Goal: Information Seeking & Learning: Get advice/opinions

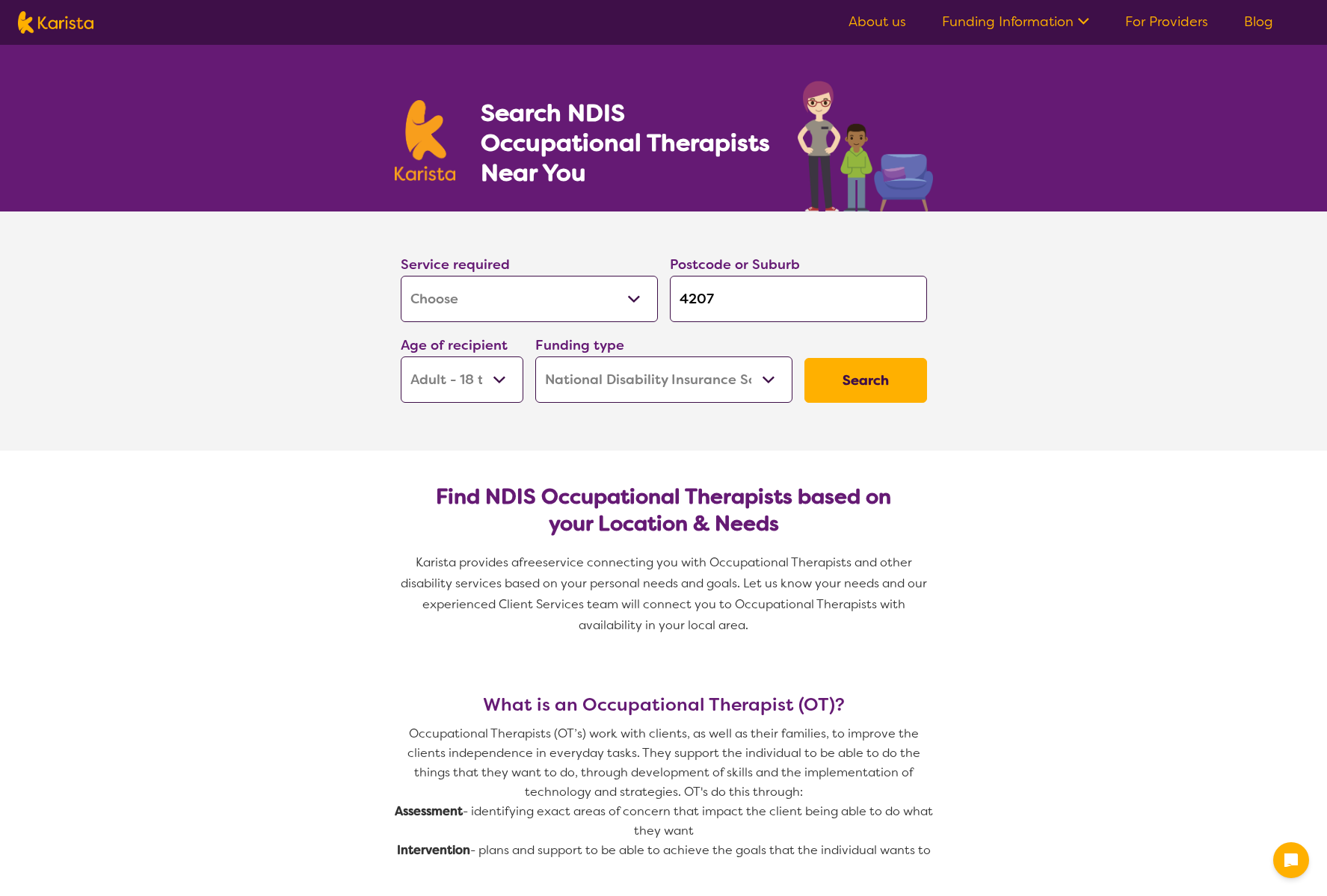
select select "[MEDICAL_DATA]"
select select "AD"
select select "NDIS"
select select "[MEDICAL_DATA]"
select select "AD"
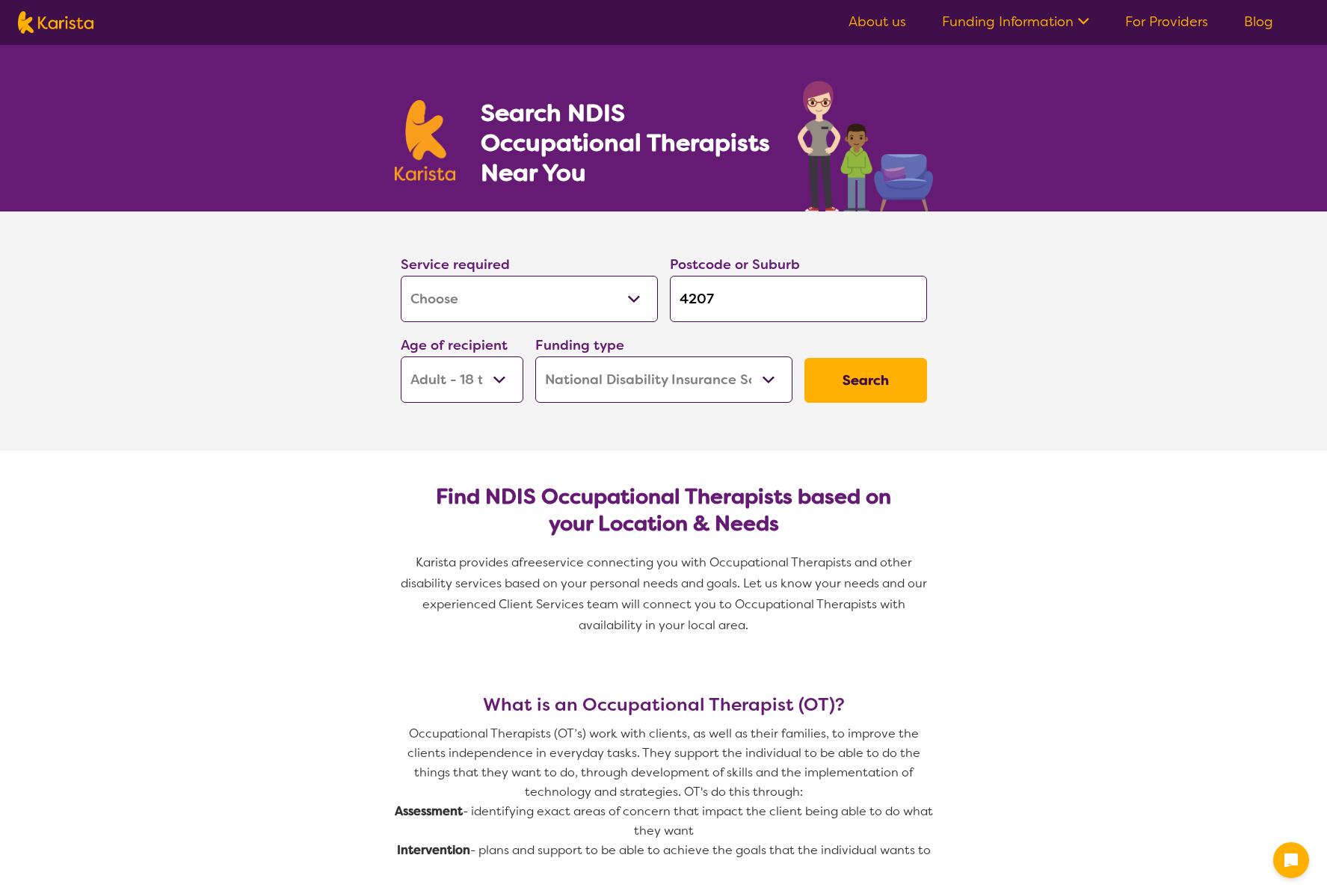
select select "NDIS"
click at [746, 304] on input "4207" at bounding box center [799, 299] width 257 height 46
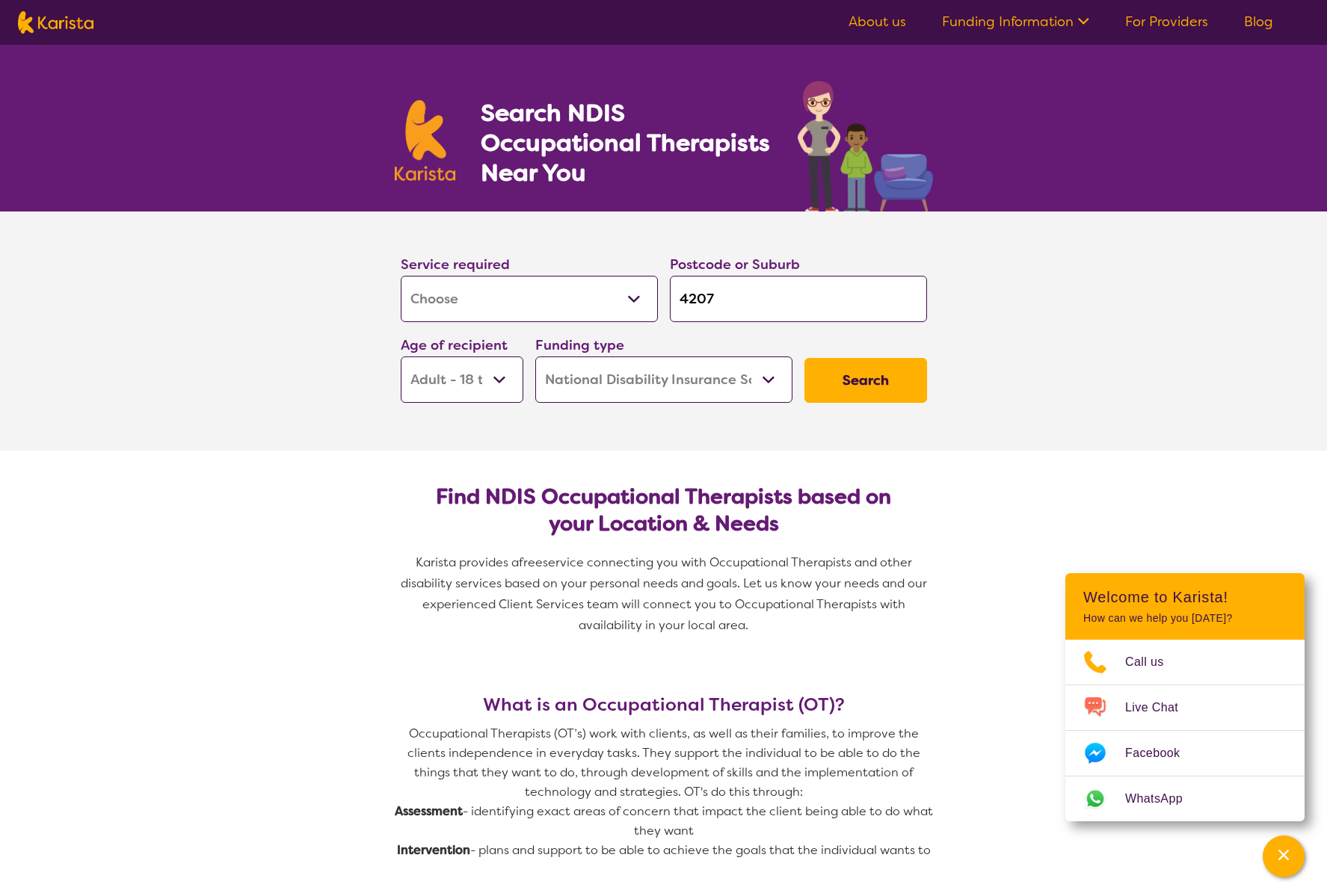
click at [742, 293] on input "4207" at bounding box center [799, 299] width 257 height 46
type input "420"
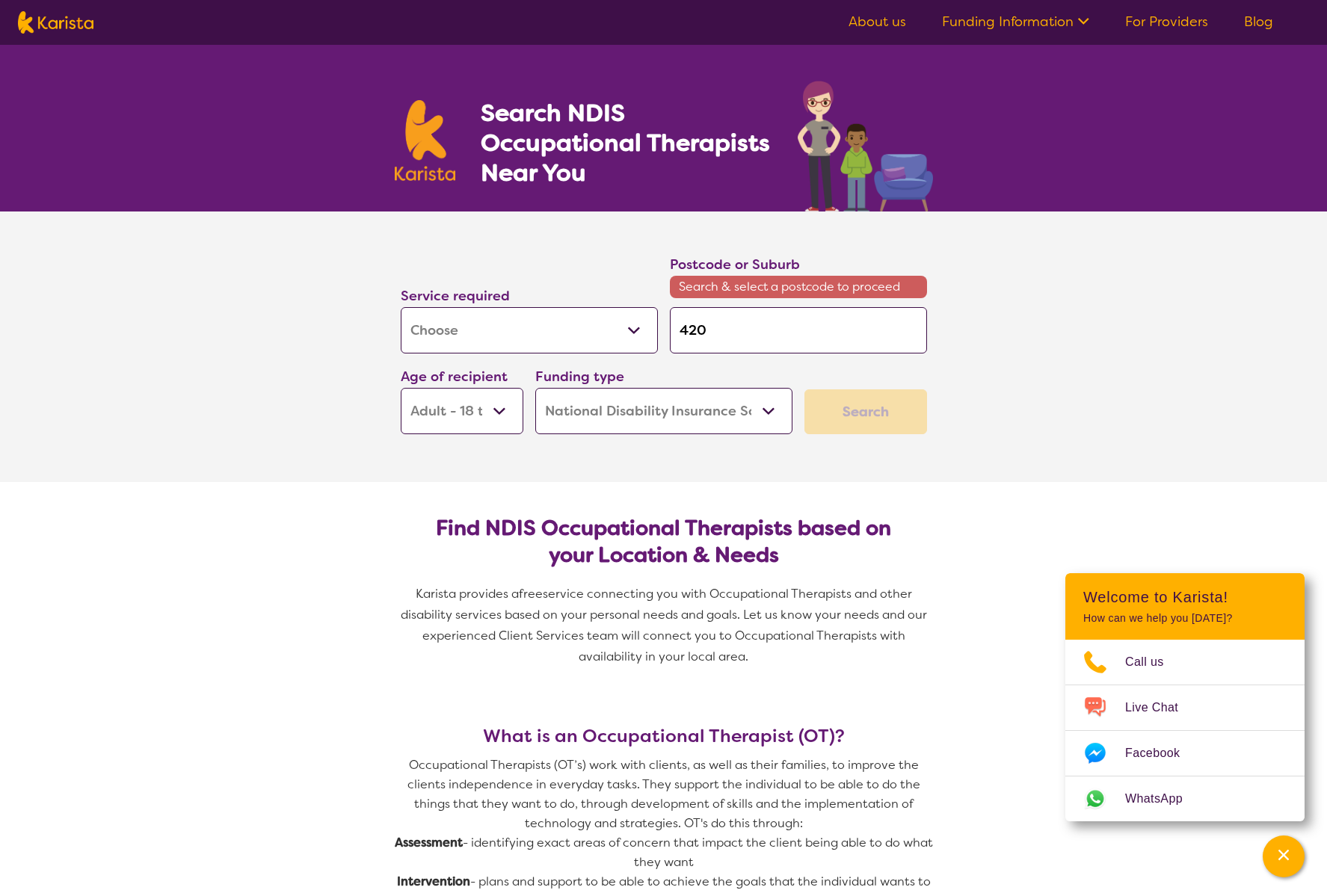
type input "42"
type input "4"
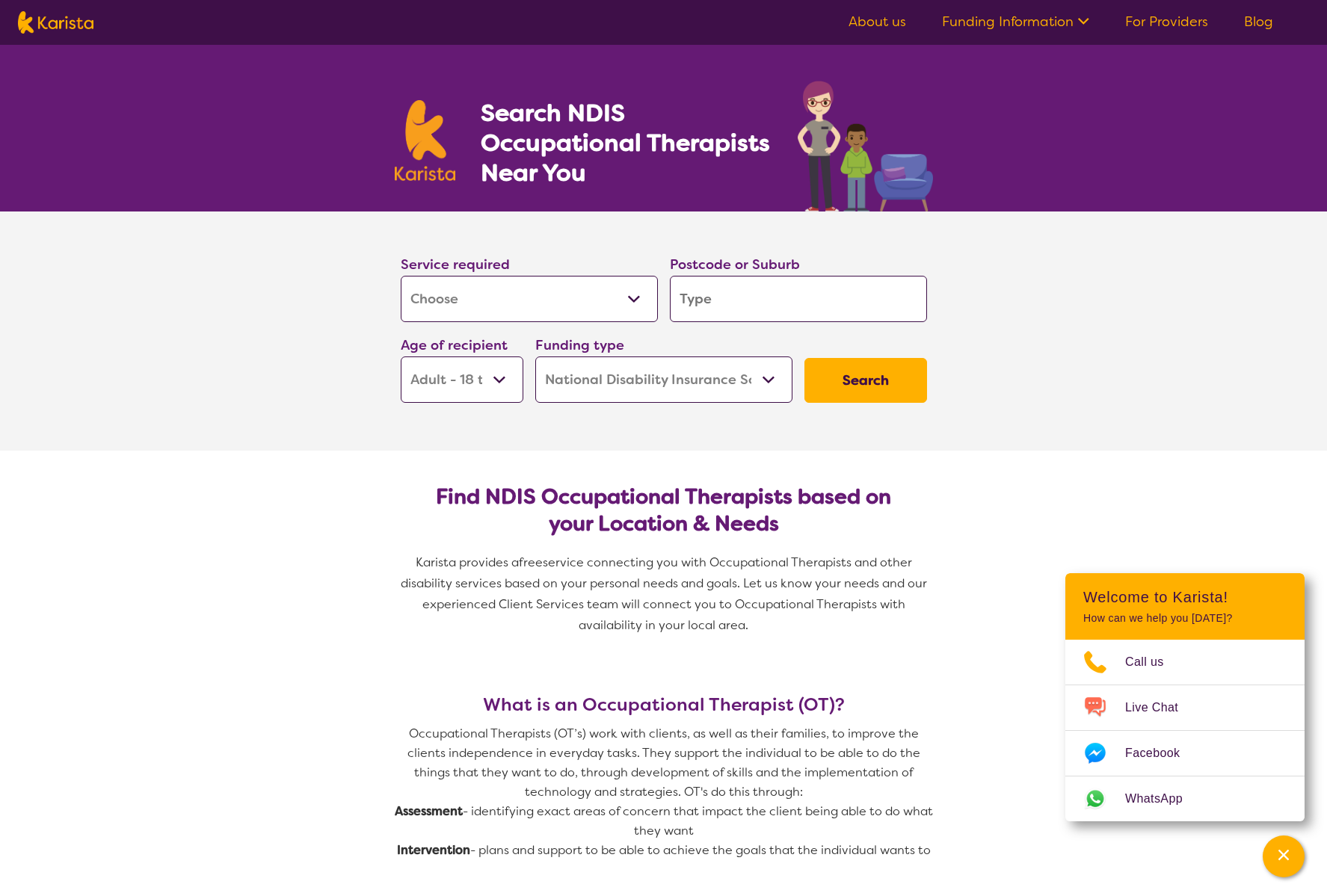
type input "2"
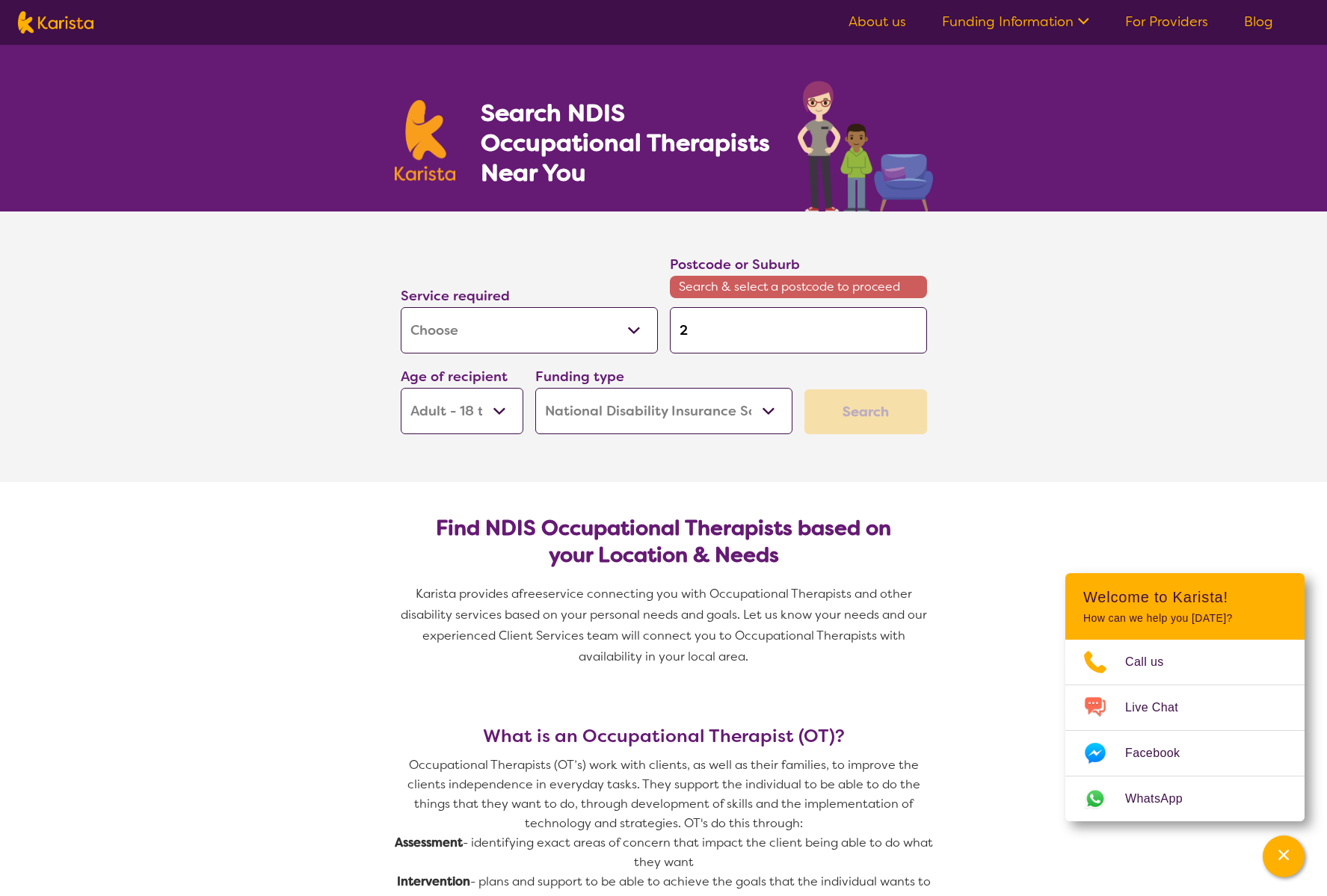
type input "24"
type input "244"
type input "2440"
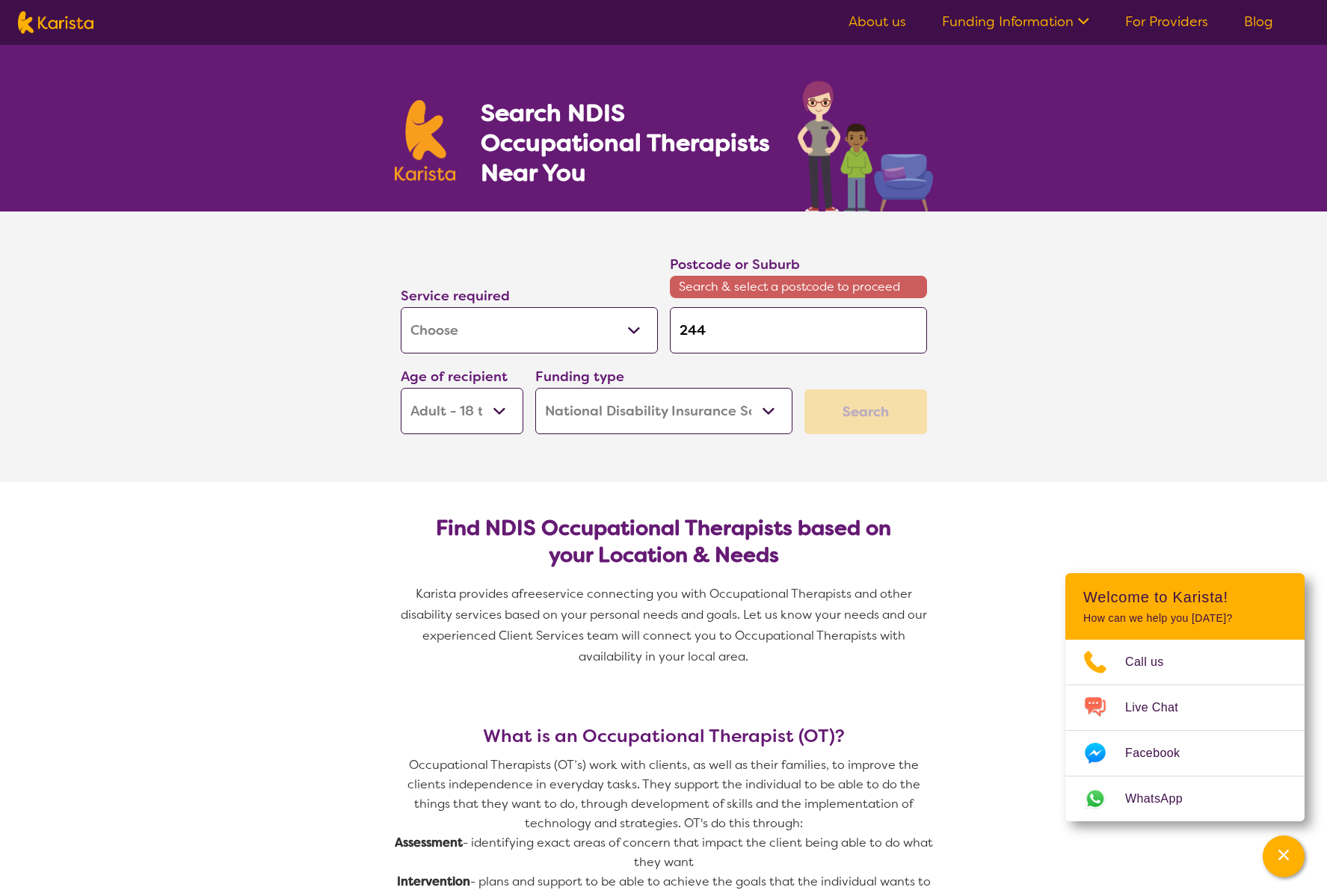
type input "2440"
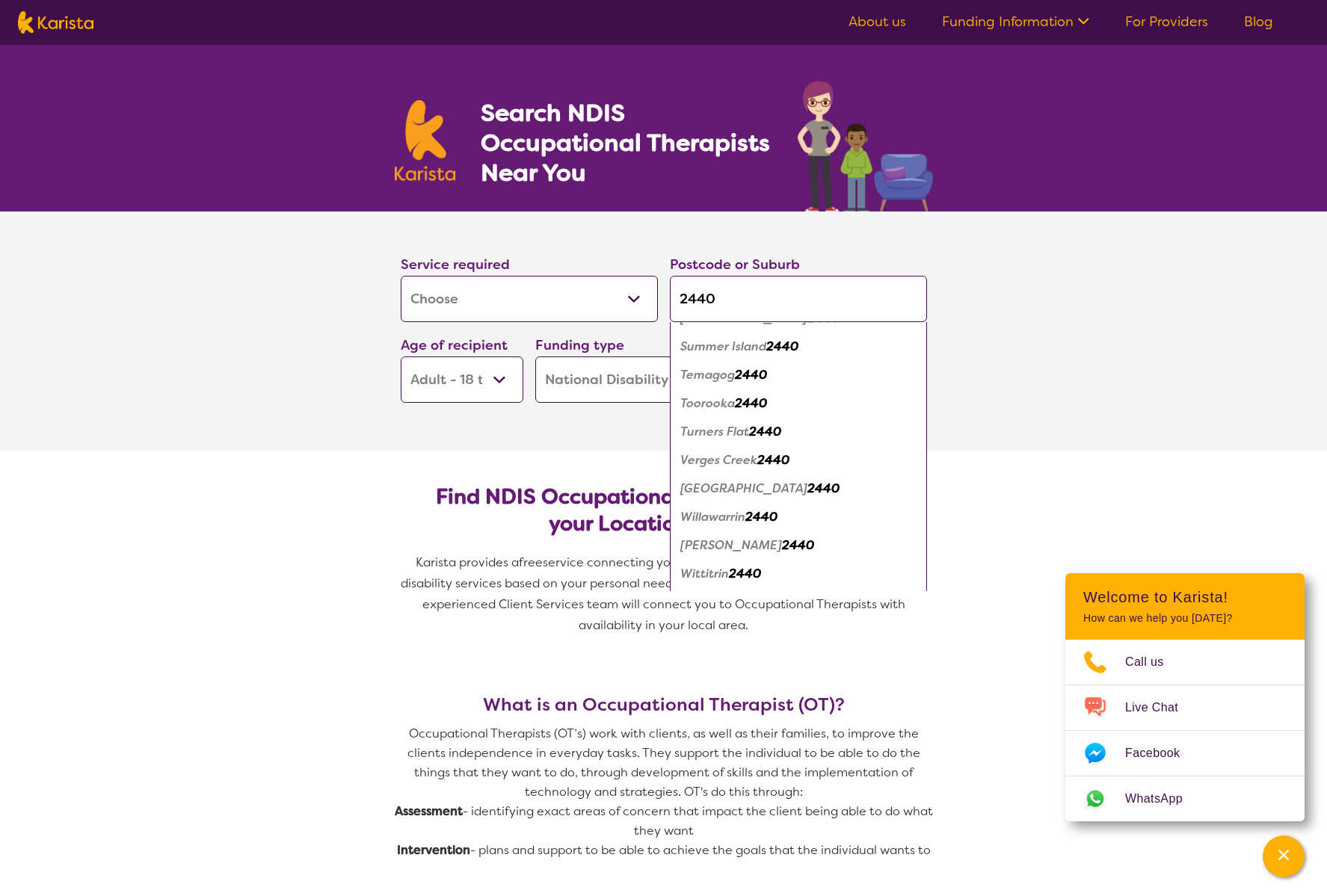
scroll to position [1102, 0]
type input "2440"
click at [808, 432] on em "2440" at bounding box center [823, 431] width 32 height 16
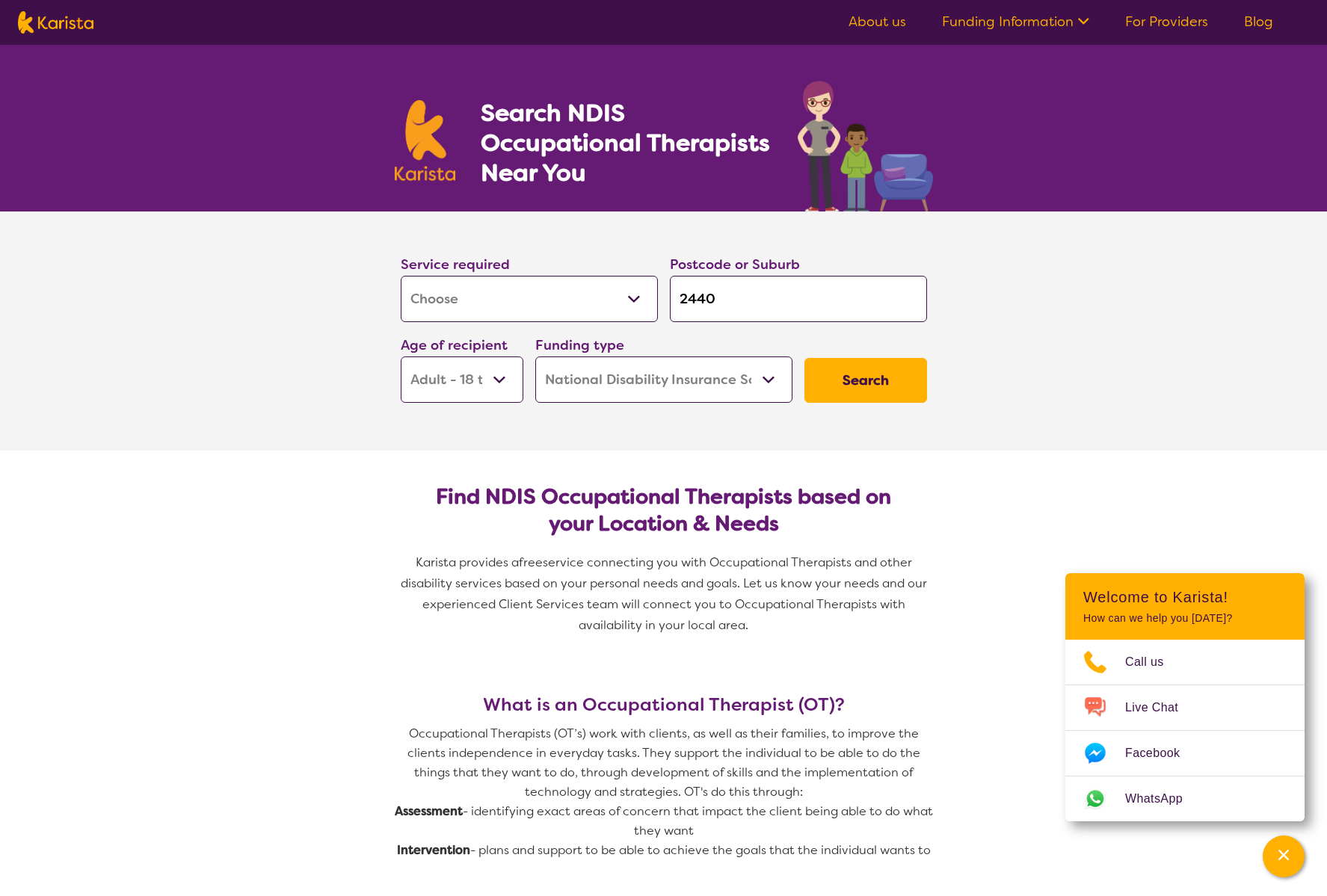
click at [704, 381] on select "Home Care Package (HCP) National Disability Insurance Scheme (NDIS) I don't know" at bounding box center [664, 379] width 257 height 46
click at [535, 356] on select "Home Care Package (HCP) National Disability Insurance Scheme (NDIS) I don't know" at bounding box center [664, 379] width 257 height 46
click at [904, 389] on button "Search" at bounding box center [866, 380] width 122 height 45
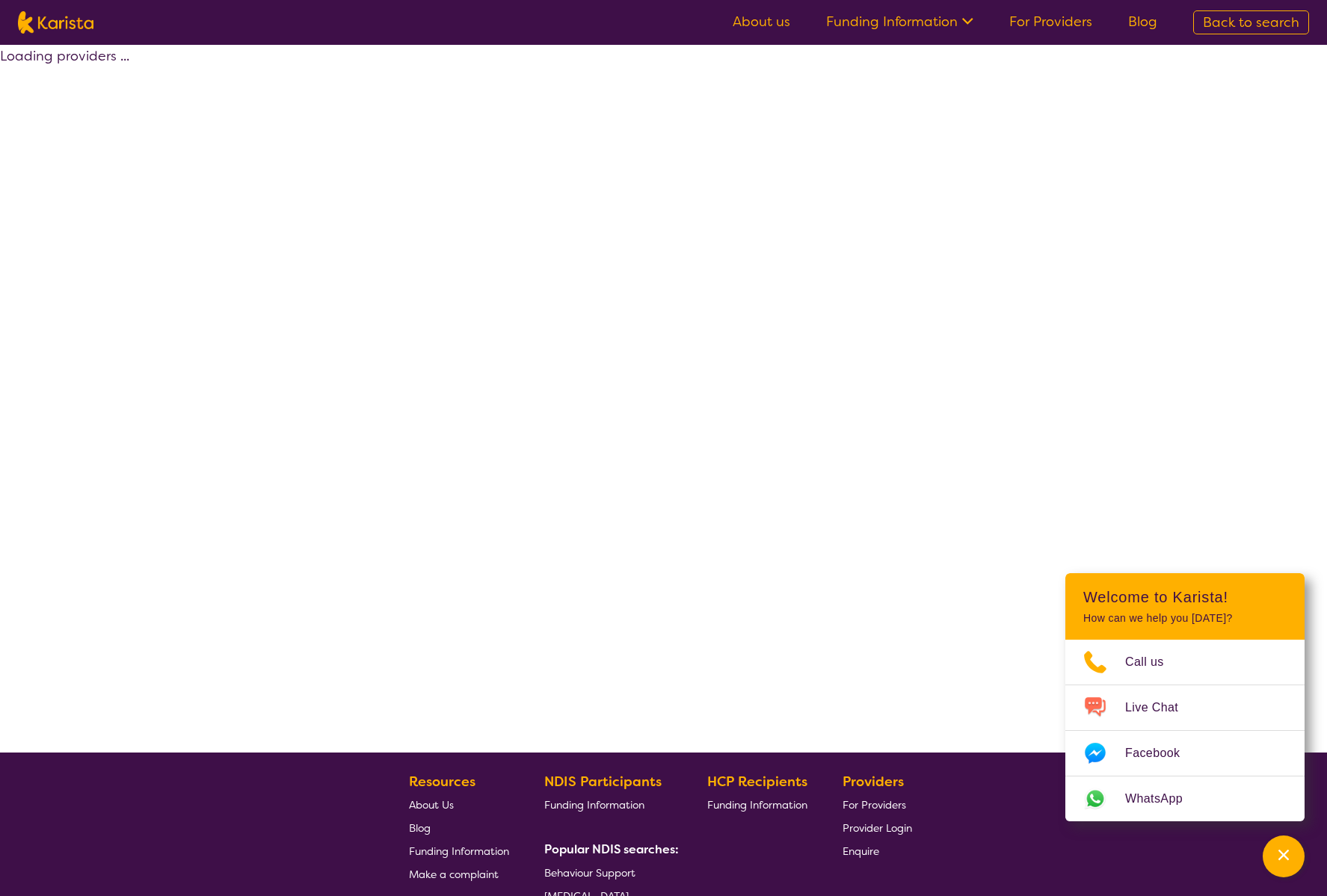
select select "by_score"
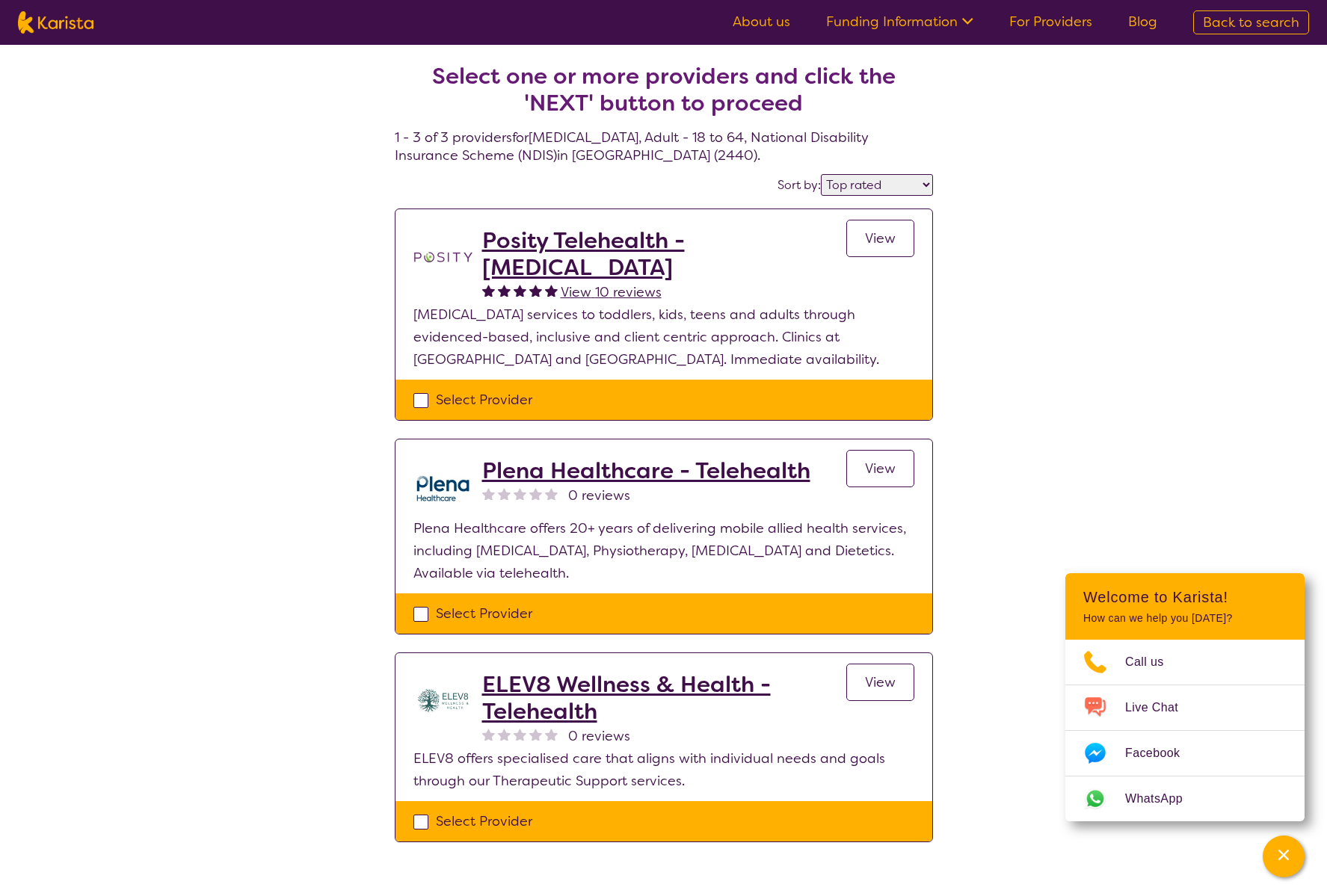
click at [862, 242] on link "View" at bounding box center [880, 239] width 68 height 38
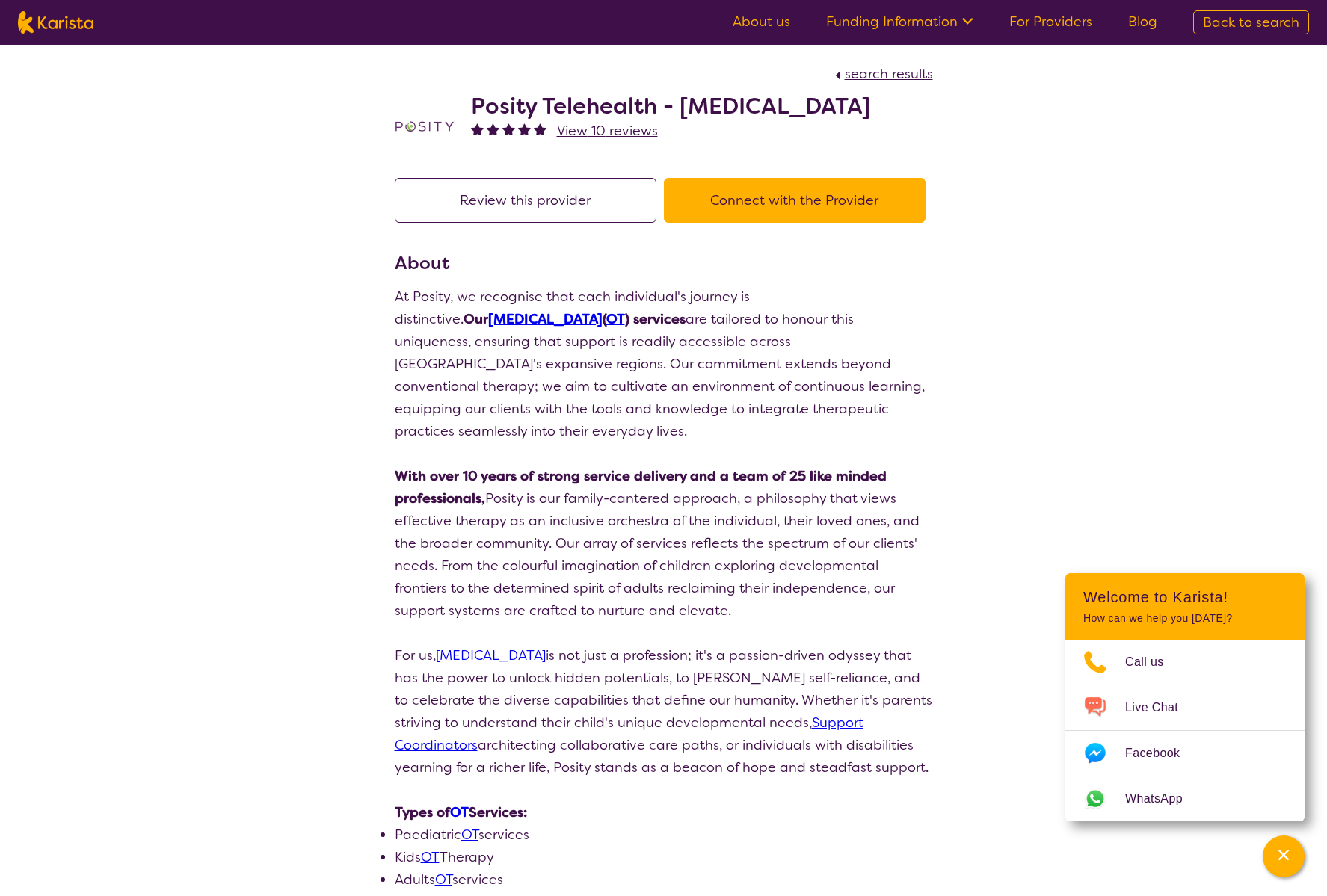
click at [583, 201] on button "Review this provider" at bounding box center [525, 200] width 261 height 45
click at [791, 212] on button "Connect with the Provider" at bounding box center [794, 200] width 261 height 45
select select "by_score"
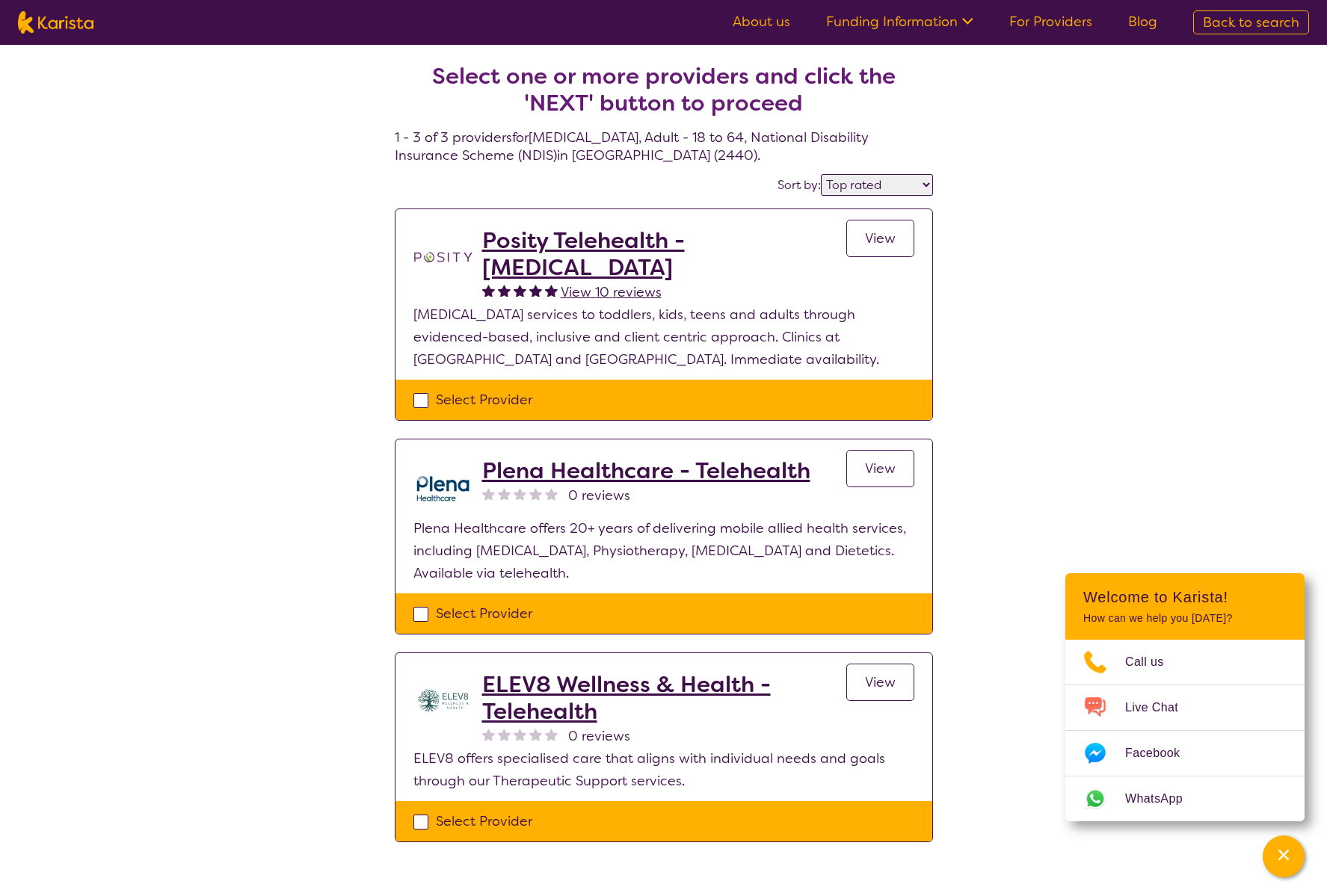
select select "[MEDICAL_DATA]"
select select "AD"
select select "NDIS"
select select "[MEDICAL_DATA]"
select select "AD"
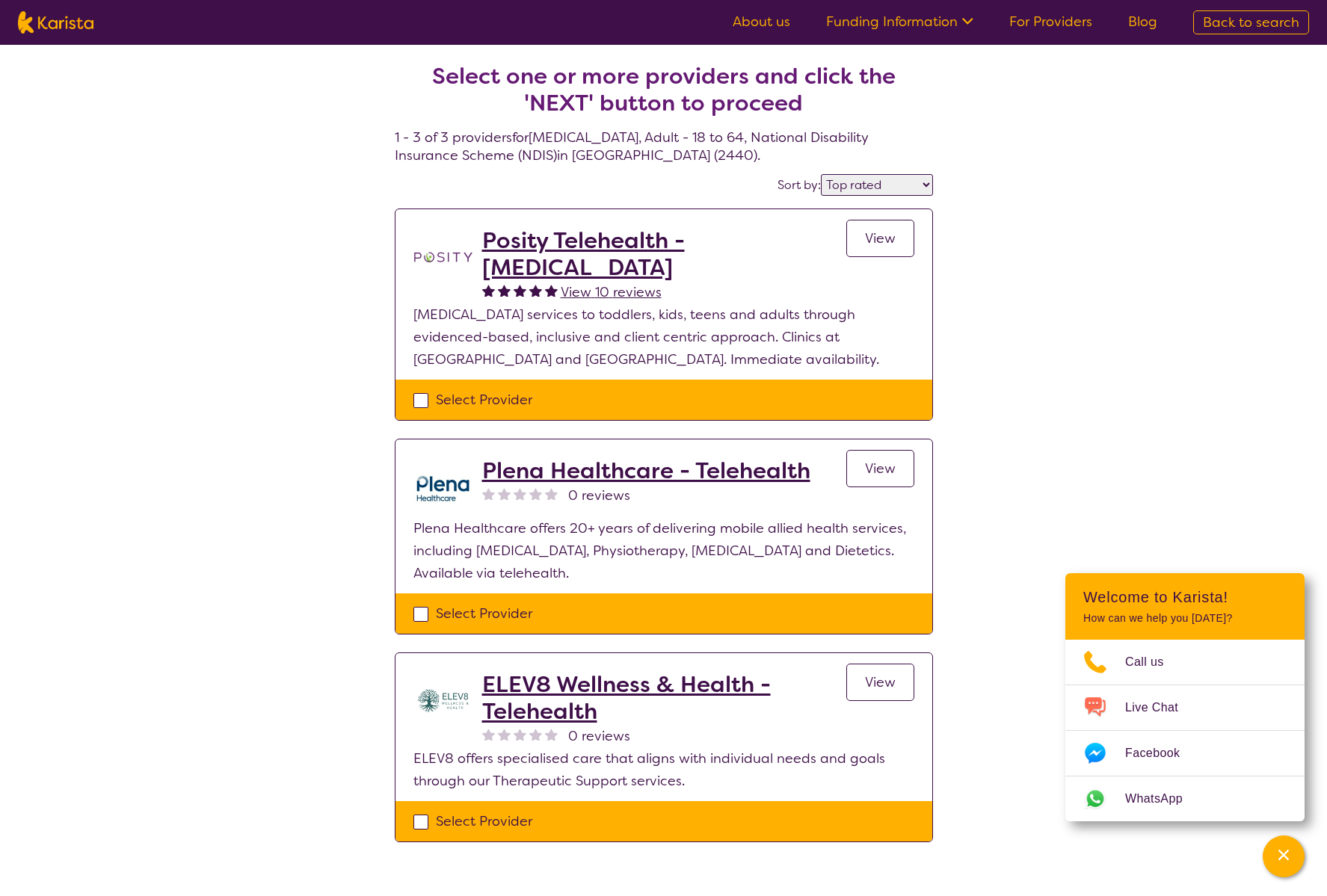
select select "NDIS"
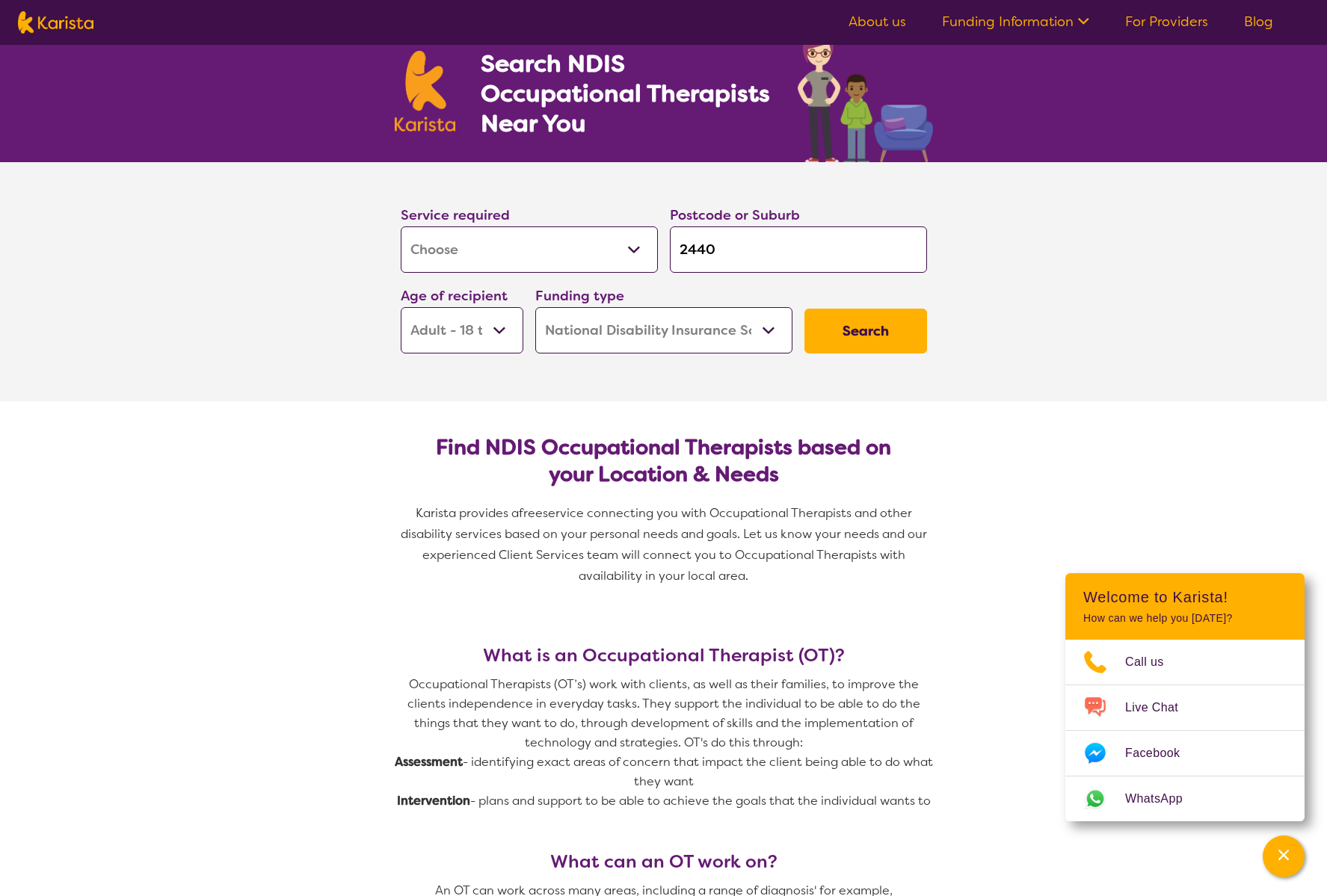
scroll to position [56, 0]
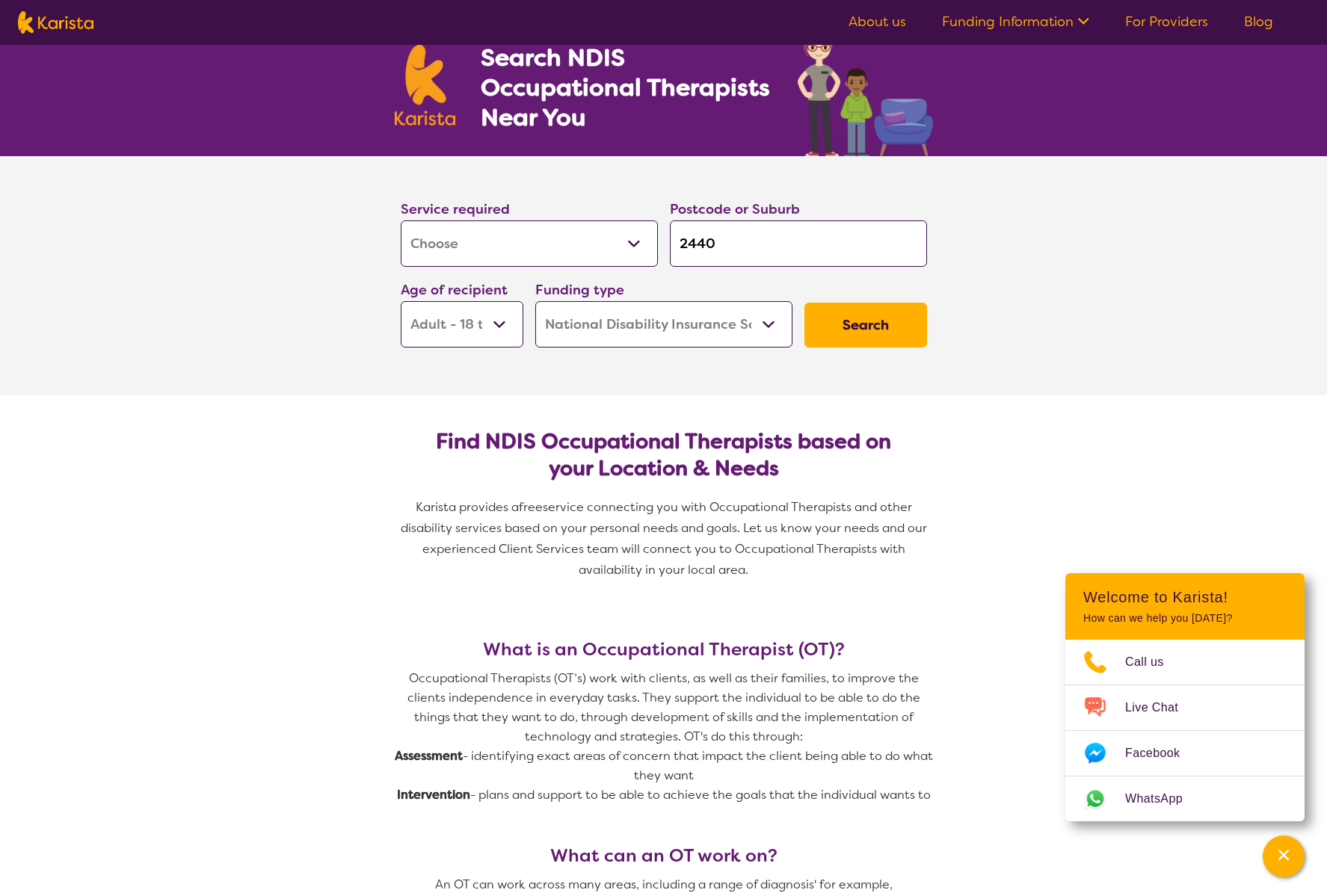
click at [471, 322] on select "Early Childhood - 0 to 9 Child - 10 to 11 Adolescent - 12 to 17 Adult - 18 to 6…" at bounding box center [462, 324] width 122 height 46
select select "AG"
click at [401, 301] on select "Early Childhood - 0 to 9 Child - 10 to 11 Adolescent - 12 to 17 Adult - 18 to 6…" at bounding box center [462, 324] width 122 height 46
select select "AG"
click at [848, 321] on button "Search" at bounding box center [866, 325] width 122 height 45
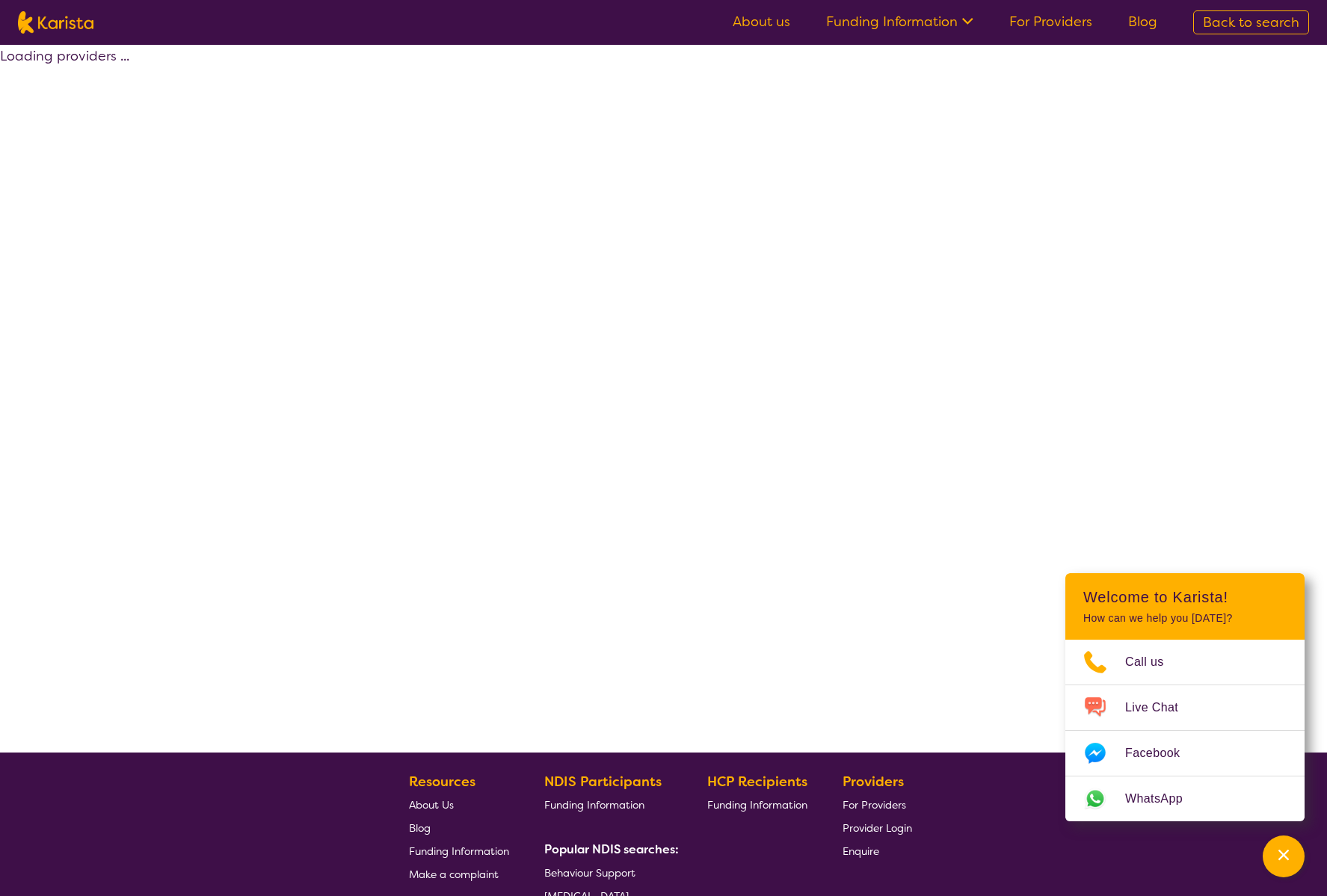
select select "by_score"
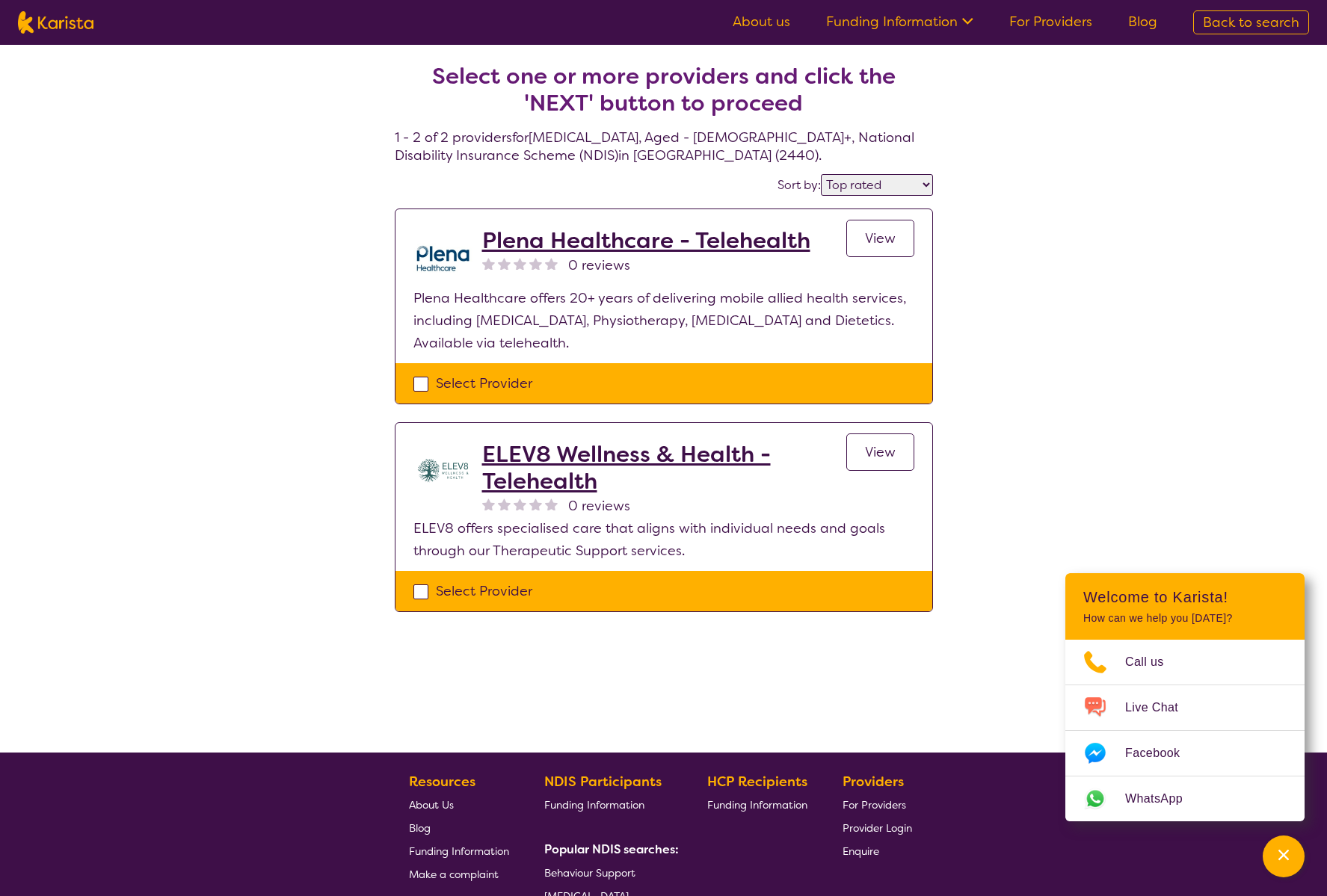
scroll to position [28, 0]
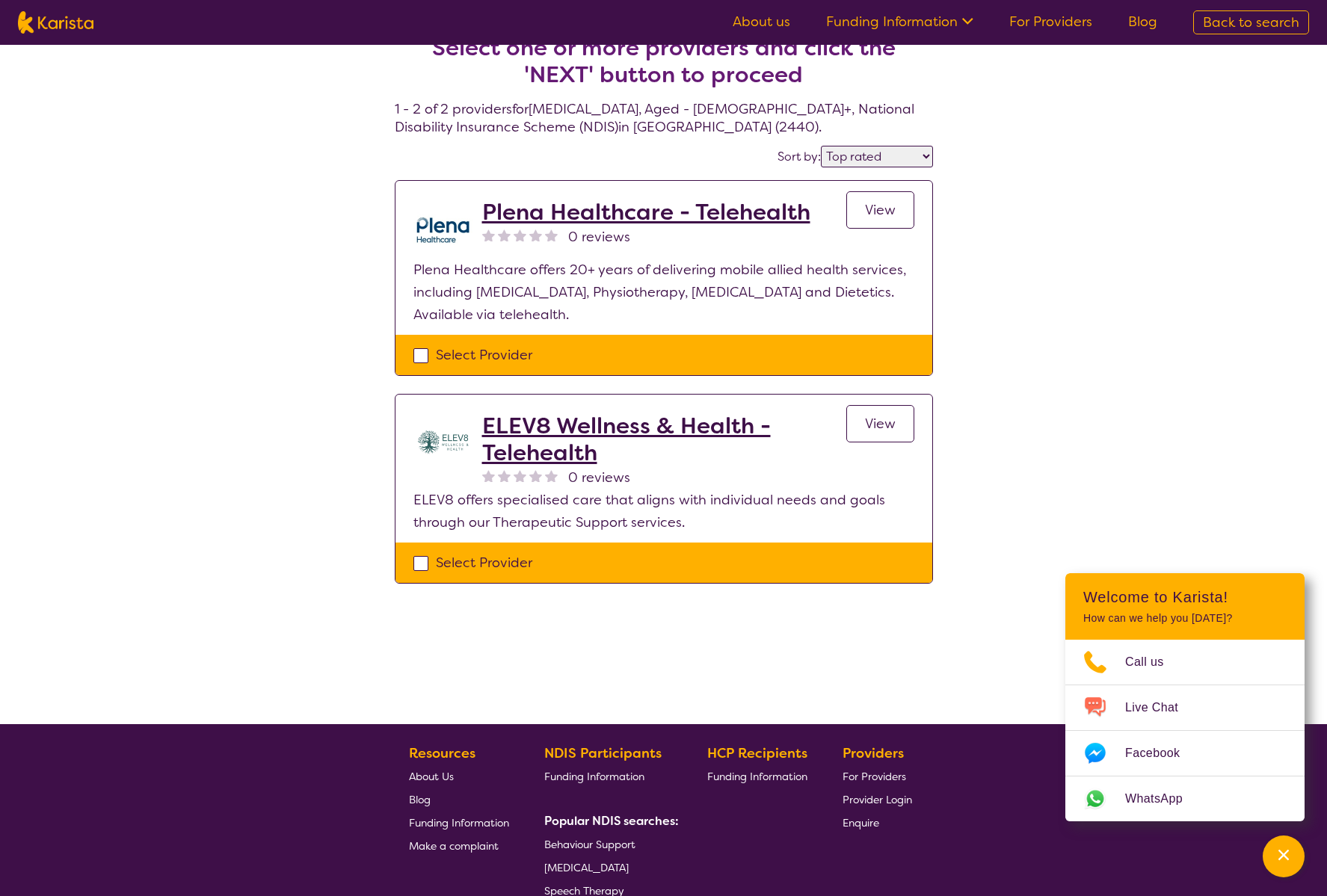
select select "[MEDICAL_DATA]"
select select "AG"
select select "NDIS"
select select "[MEDICAL_DATA]"
select select "AG"
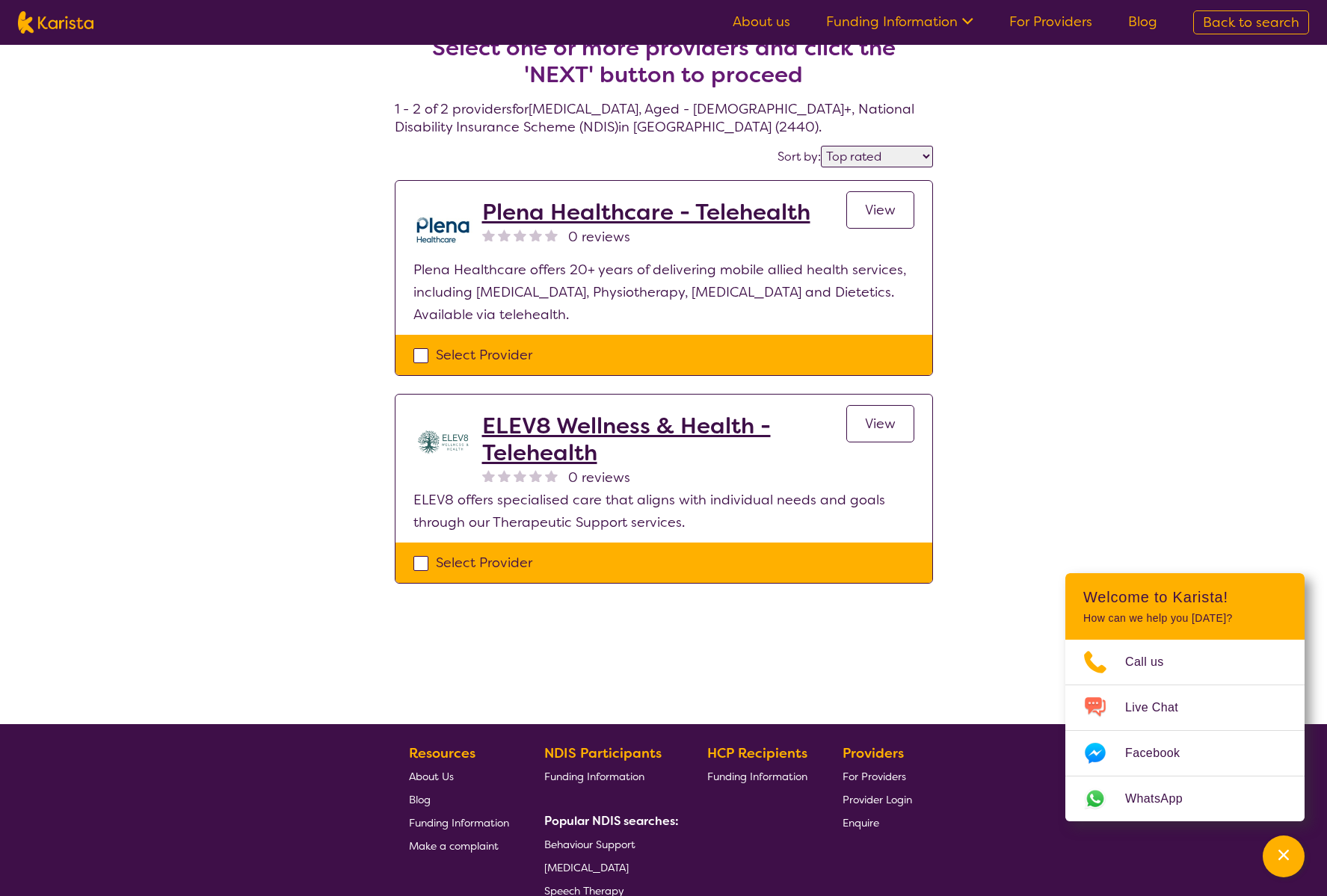
select select "NDIS"
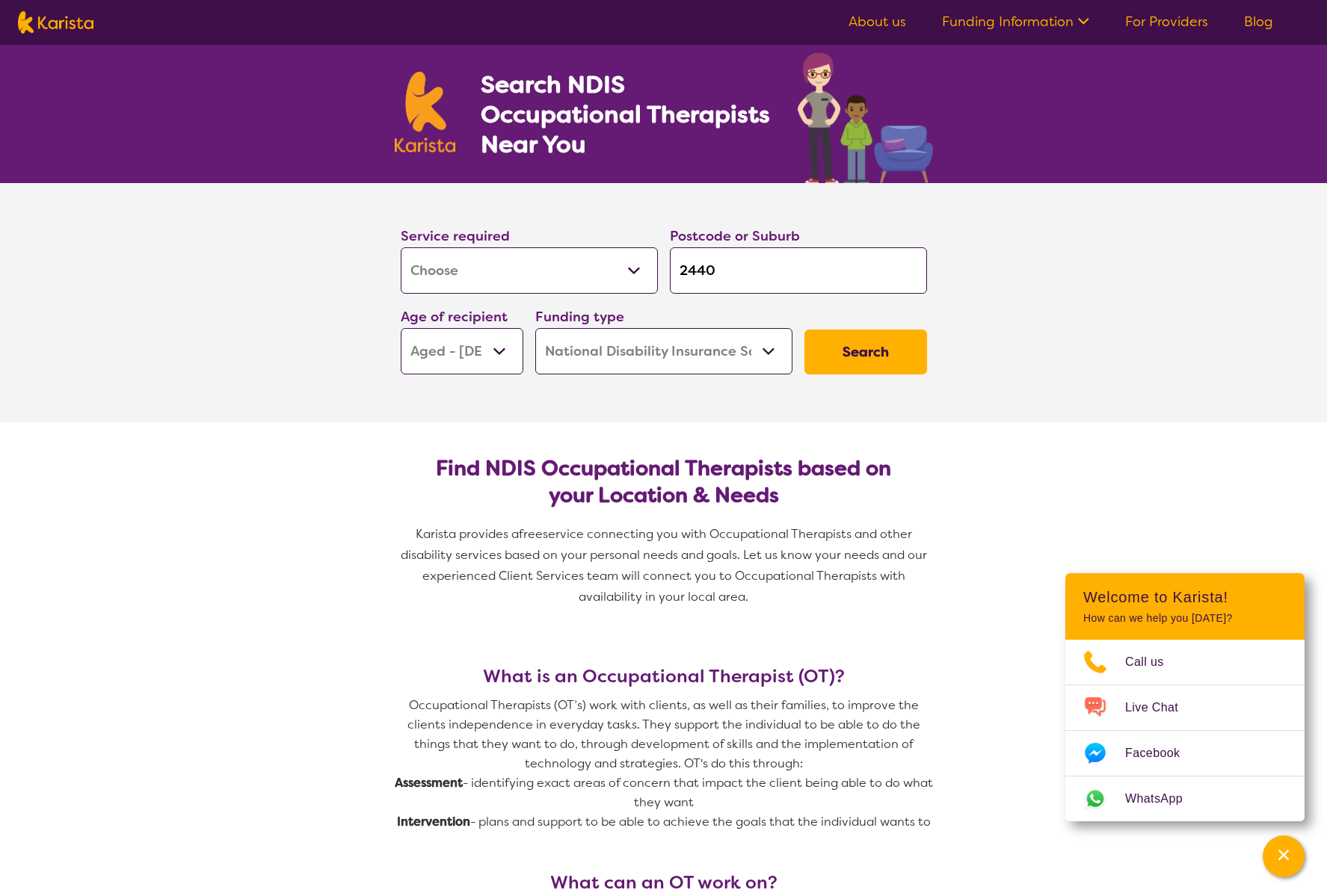
scroll to position [0, 0]
